Goal: Information Seeking & Learning: Learn about a topic

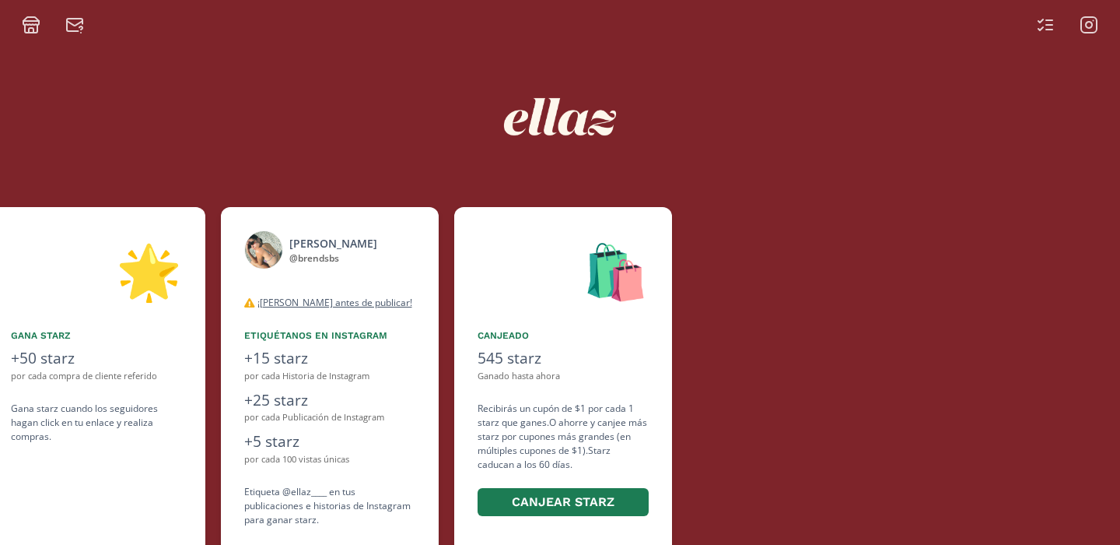
scroll to position [0, 934]
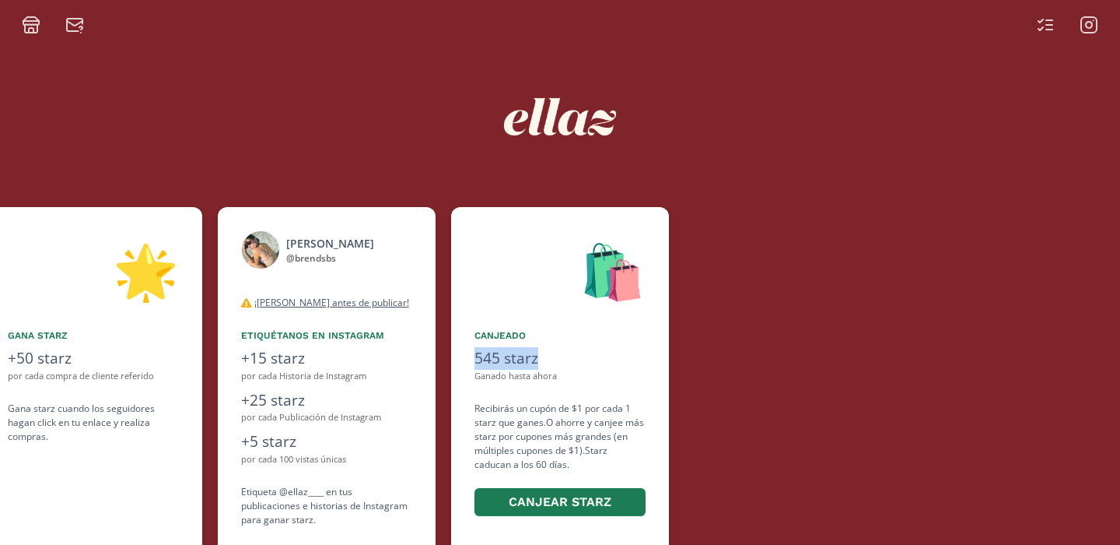
drag, startPoint x: 475, startPoint y: 359, endPoint x: 558, endPoint y: 366, distance: 82.7
click at [558, 366] on div "545 starz" at bounding box center [560, 358] width 171 height 23
click at [531, 416] on div "Recibirás un cupón de $1 por cada 1 starz que ganes. O ahorre y canjee más star…" at bounding box center [560, 459] width 171 height 117
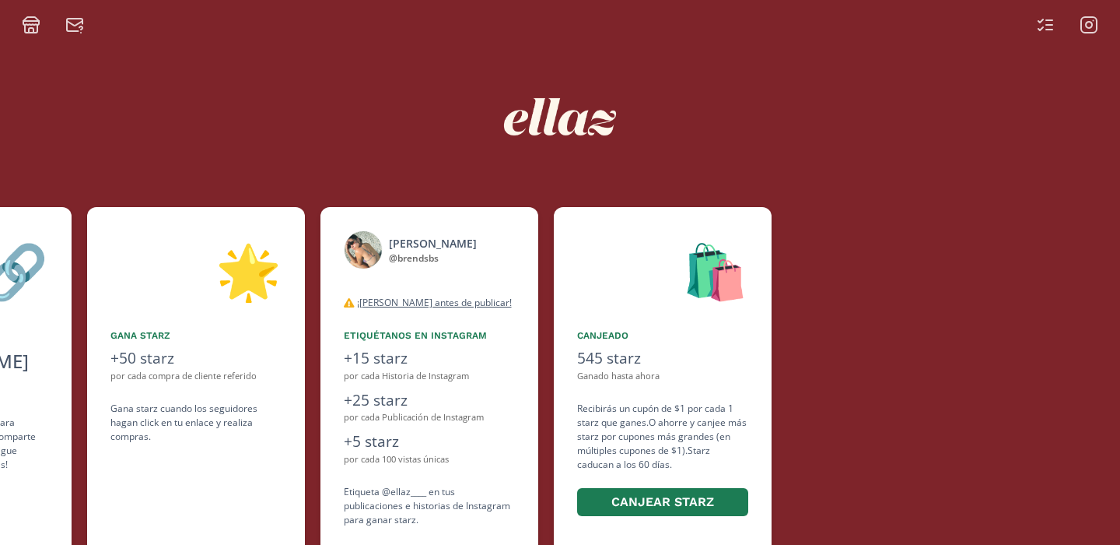
drag, startPoint x: 472, startPoint y: 408, endPoint x: 421, endPoint y: 427, distance: 54.6
click at [421, 428] on div "👋 Hola [PERSON_NAME] ¡Bienvenida a ellaz Ambassador program🍒! Estamos muy felic…" at bounding box center [560, 382] width 1120 height 366
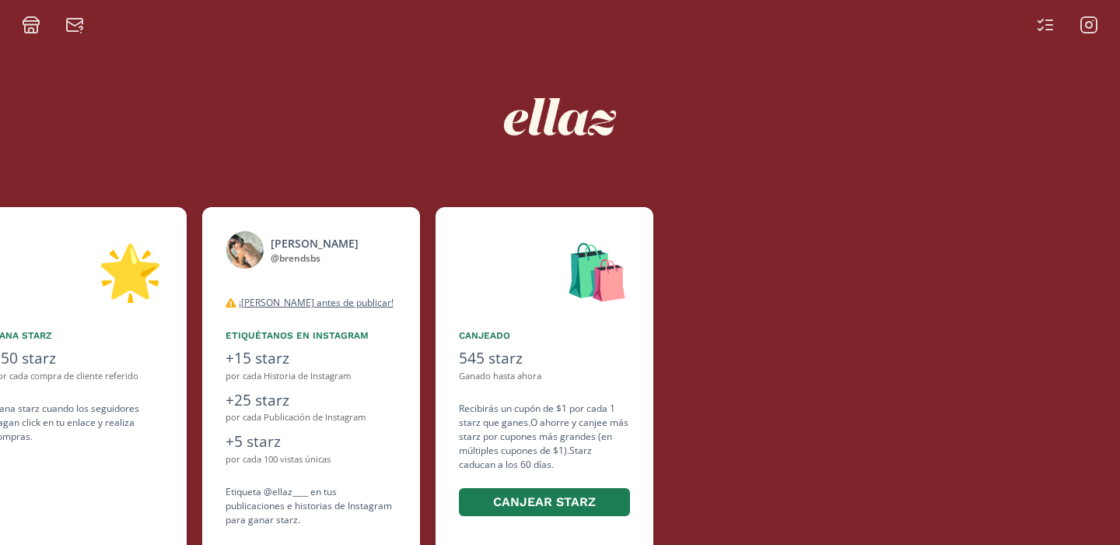
click at [523, 423] on div "Recibirás un cupón de $1 por cada 1 starz que ganes. O ahorre y canjee más star…" at bounding box center [544, 459] width 171 height 117
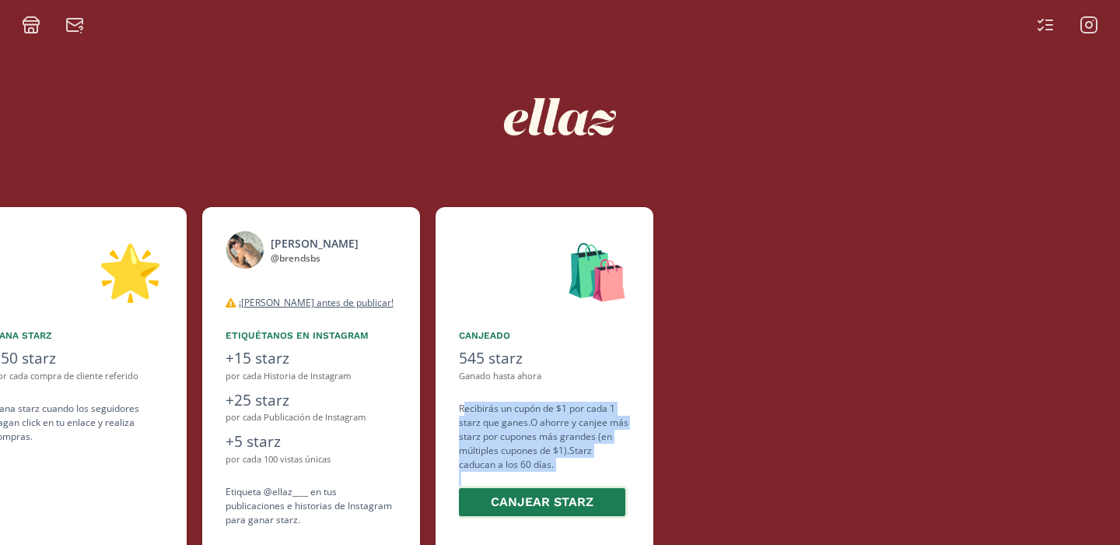
drag, startPoint x: 462, startPoint y: 410, endPoint x: 559, endPoint y: 489, distance: 124.9
click at [560, 490] on div "Recibirás un cupón de $1 por cada 1 starz que ganes. O ahorre y canjee más star…" at bounding box center [544, 459] width 171 height 117
drag, startPoint x: 462, startPoint y: 333, endPoint x: 397, endPoint y: 379, distance: 79.9
click at [399, 382] on div "👋 Hola [PERSON_NAME] ¡Bienvenida a ellaz Ambassador program🍒! Estamos muy felic…" at bounding box center [560, 382] width 1120 height 366
click at [473, 443] on div "Recibirás un cupón de $1 por cada 1 starz que ganes. O ahorre y canjee más star…" at bounding box center [544, 459] width 171 height 117
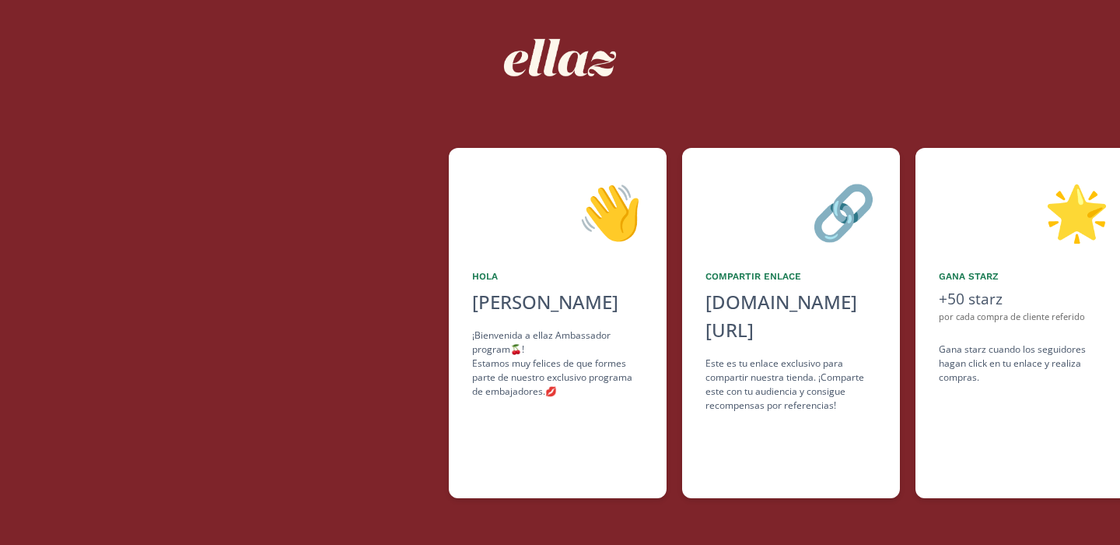
scroll to position [0, 0]
